Goal: Check status: Check status

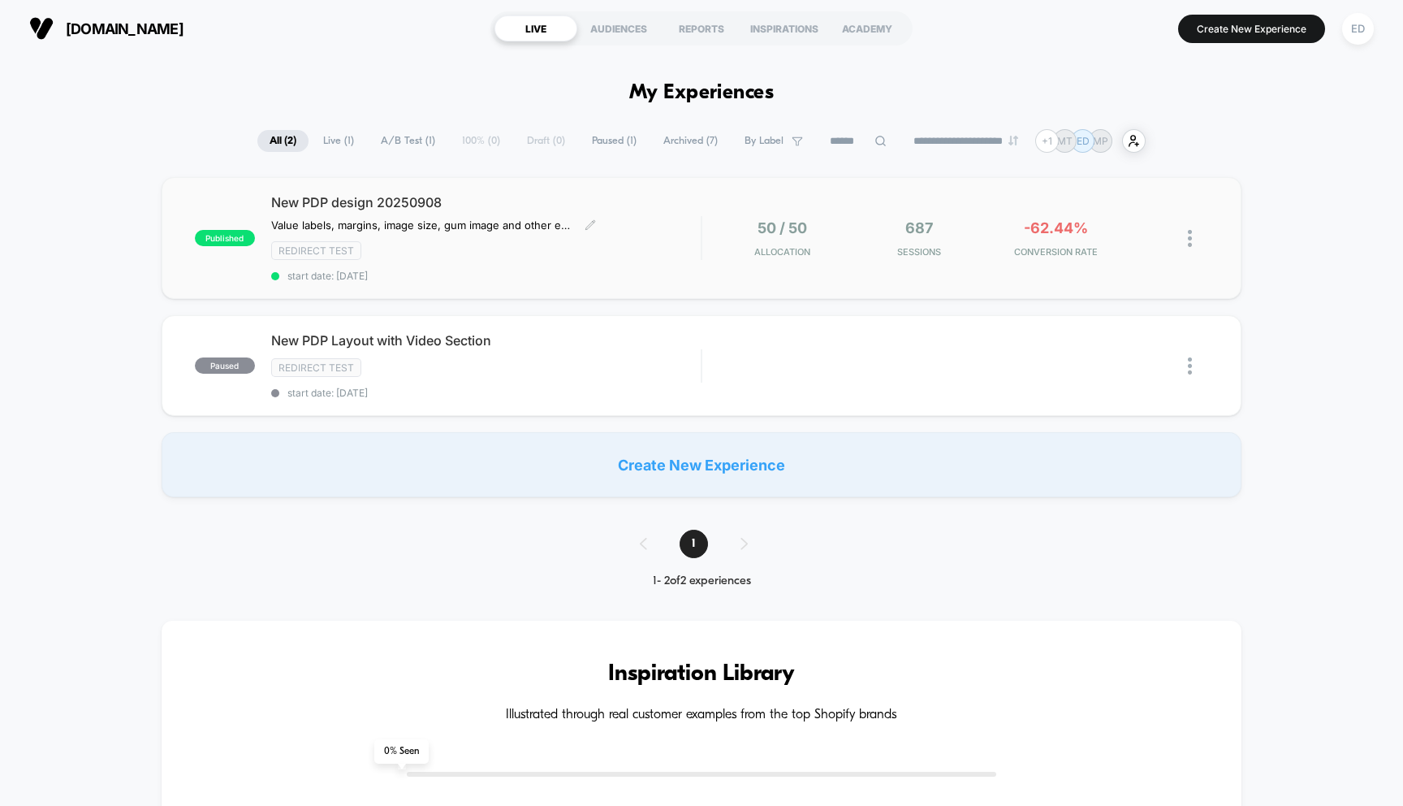
click at [439, 210] on div "New PDP design 20250908 Value labels, margins, image size, gum image and other …" at bounding box center [486, 238] width 430 height 88
